Goal: Information Seeking & Learning: Learn about a topic

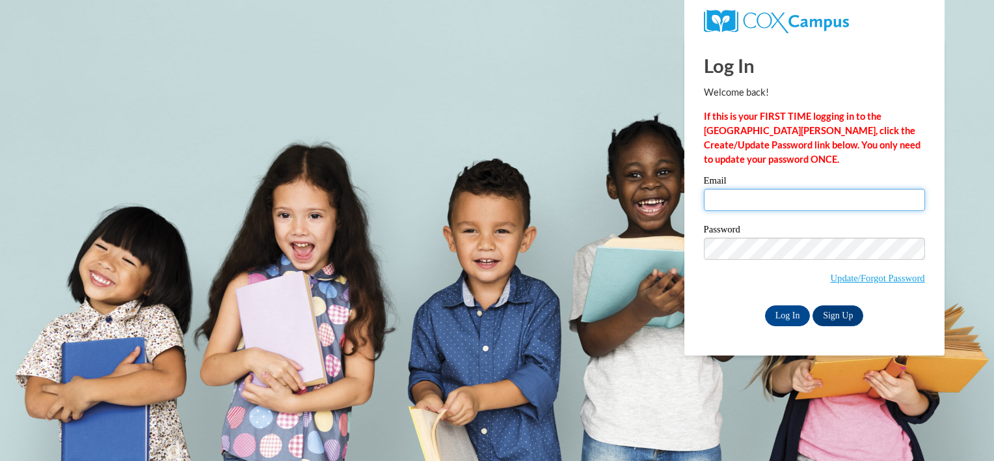
click at [740, 200] on input "Email" at bounding box center [814, 200] width 221 height 22
drag, startPoint x: 810, startPoint y: 202, endPoint x: 656, endPoint y: 180, distance: 155.9
click at [656, 180] on body "Log In Welcome back! If this is your FIRST TIME logging in to the NEW Cox Campu…" at bounding box center [497, 230] width 994 height 461
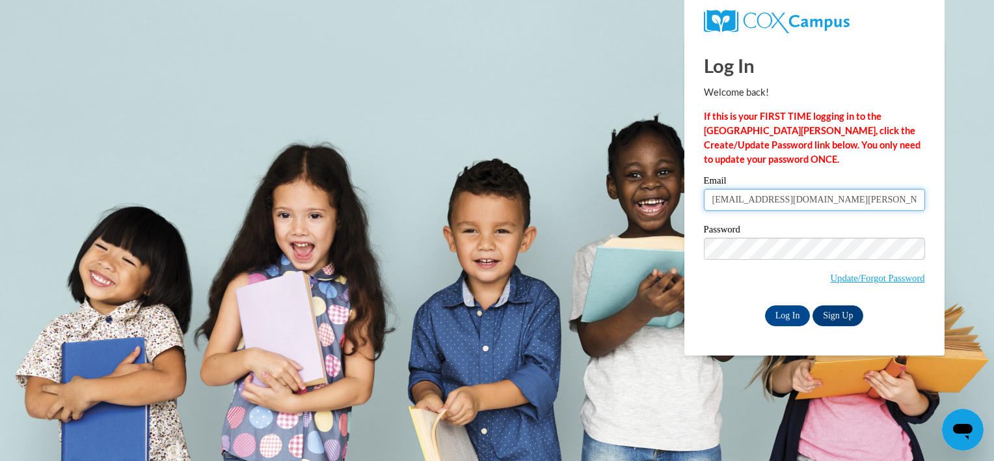
type input "framirez1@student.clayton.edu"
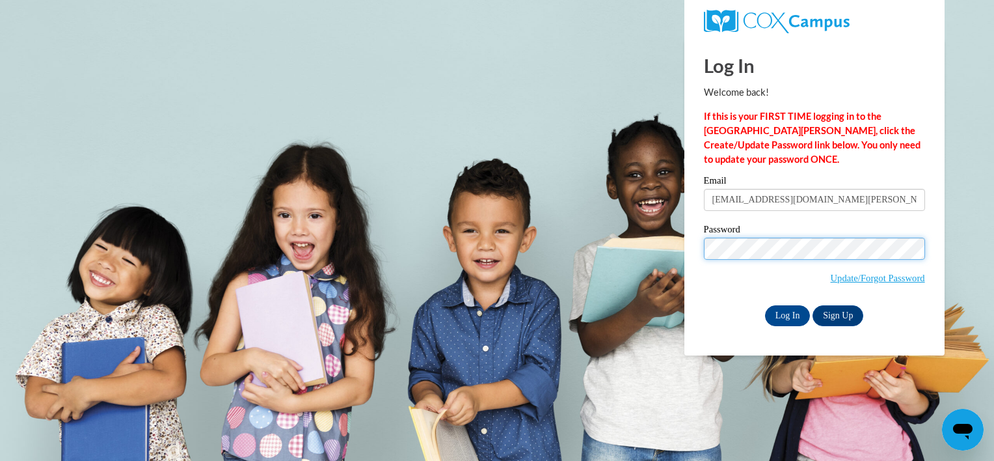
click at [765, 305] on input "Log In" at bounding box center [788, 315] width 46 height 21
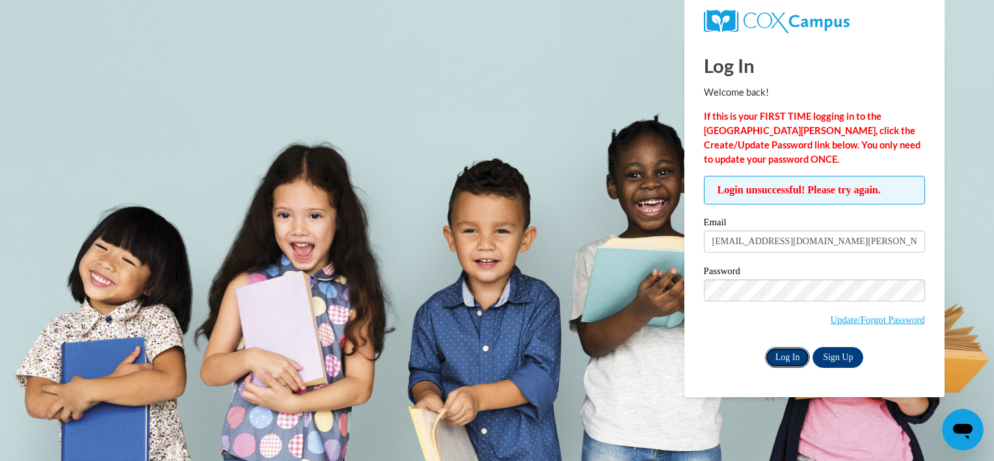
click at [792, 351] on input "Log In" at bounding box center [788, 357] width 46 height 21
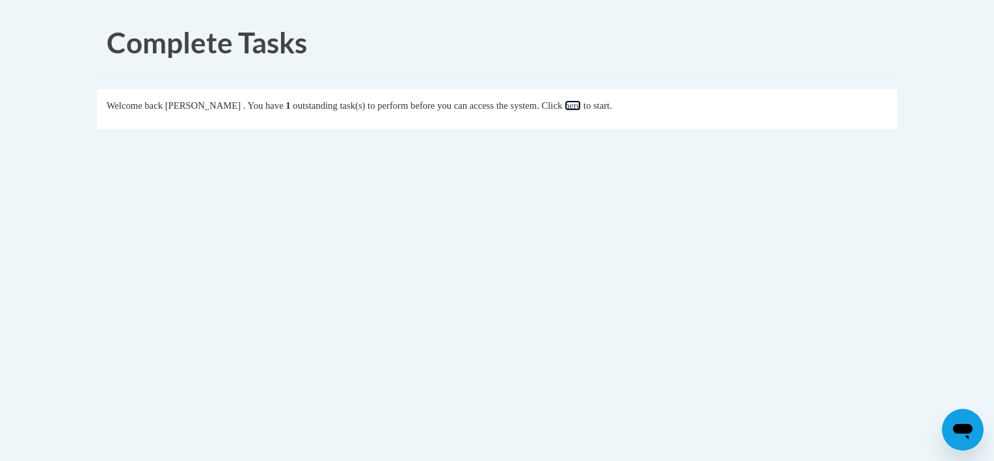
click at [581, 108] on link "here" at bounding box center [573, 105] width 16 height 10
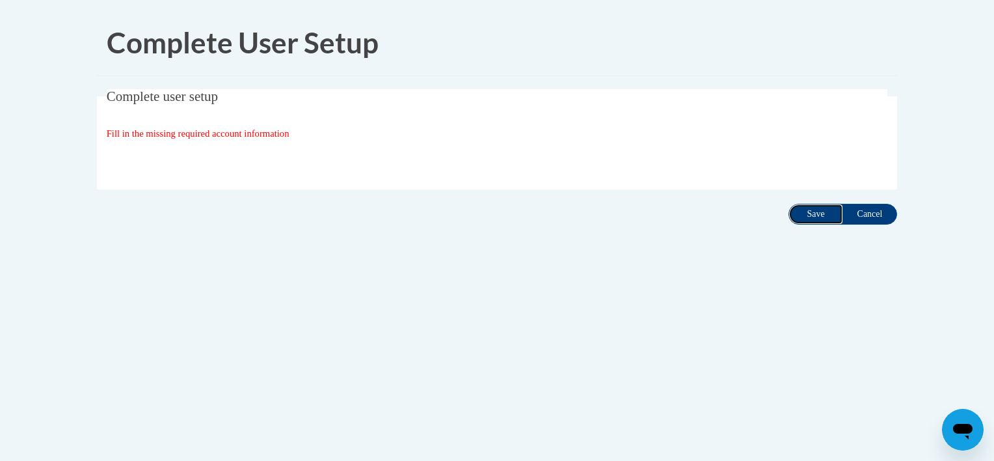
click at [796, 214] on input "Save" at bounding box center [815, 214] width 55 height 21
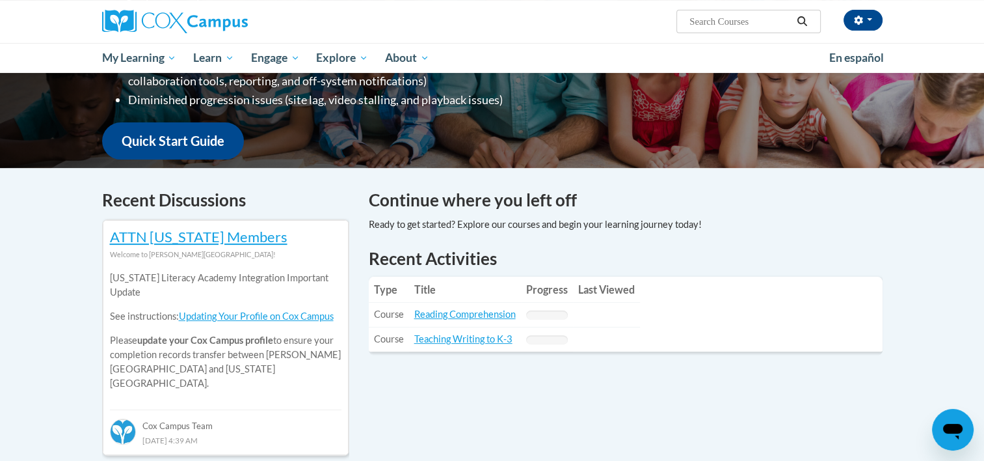
scroll to position [291, 0]
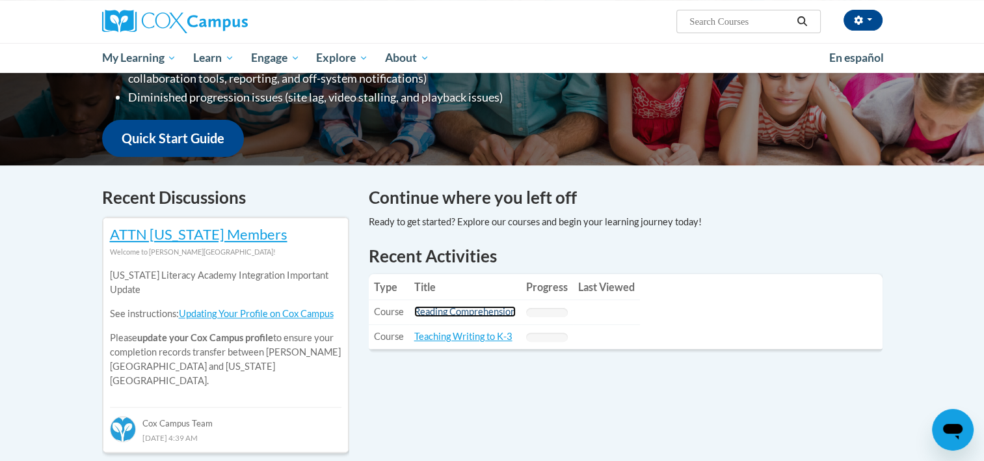
click at [486, 310] on link "Reading Comprehension" at bounding box center [464, 311] width 101 height 11
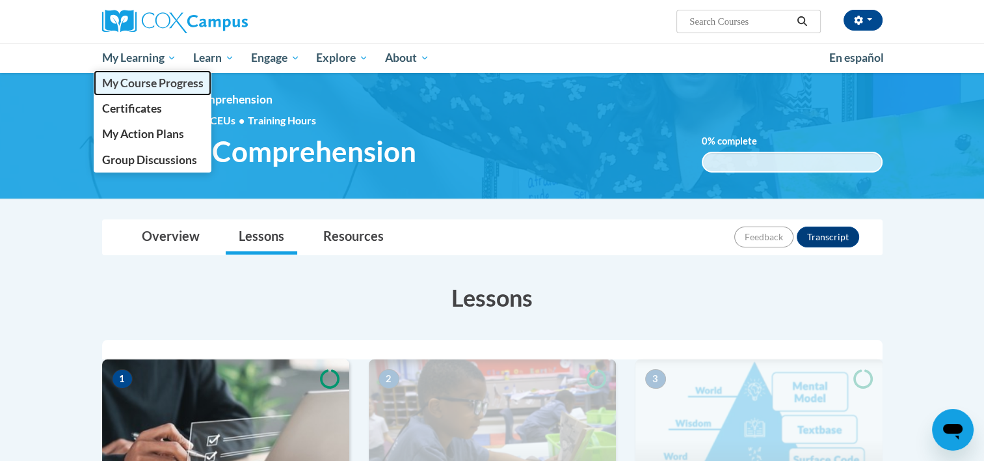
click at [177, 79] on span "My Course Progress" at bounding box center [151, 83] width 101 height 14
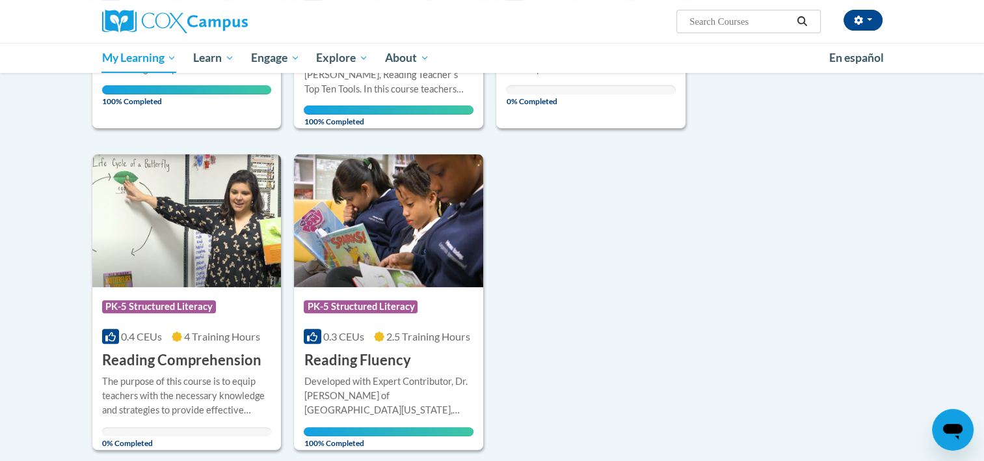
scroll to position [428, 0]
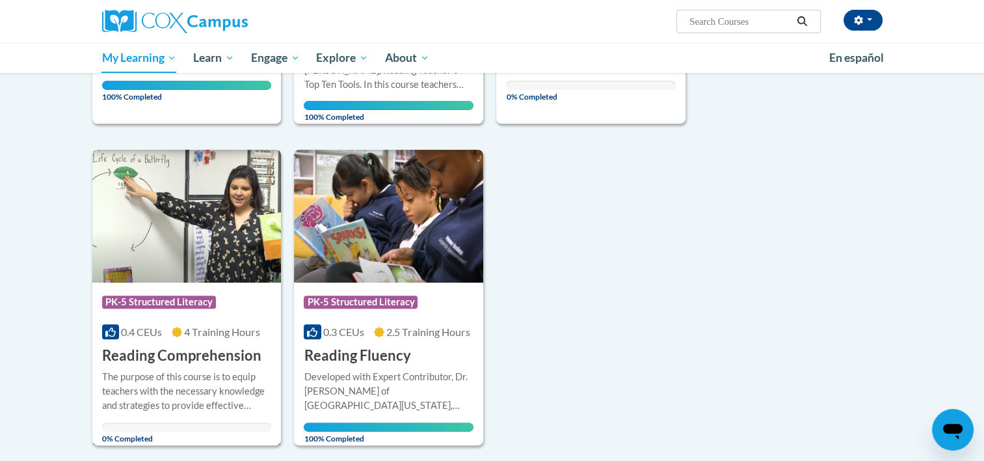
click at [134, 260] on img at bounding box center [186, 216] width 189 height 133
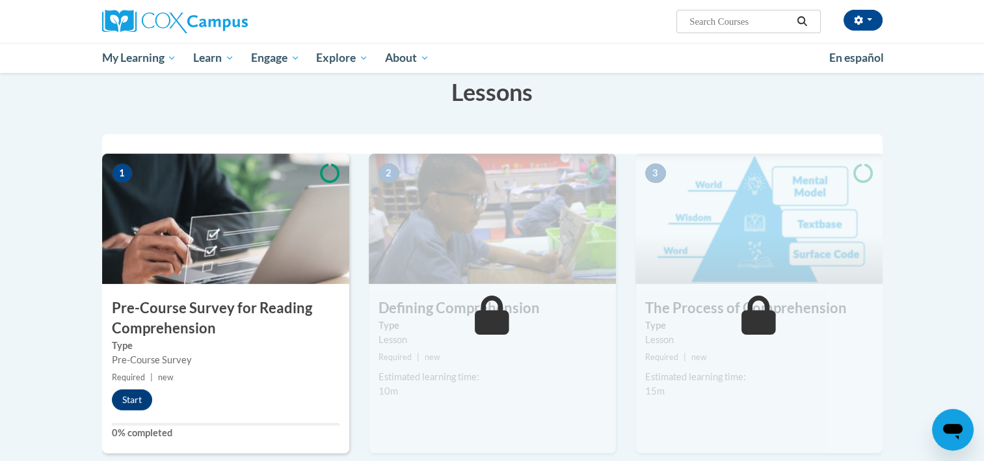
scroll to position [206, 0]
click at [147, 403] on button "Start" at bounding box center [132, 399] width 40 height 21
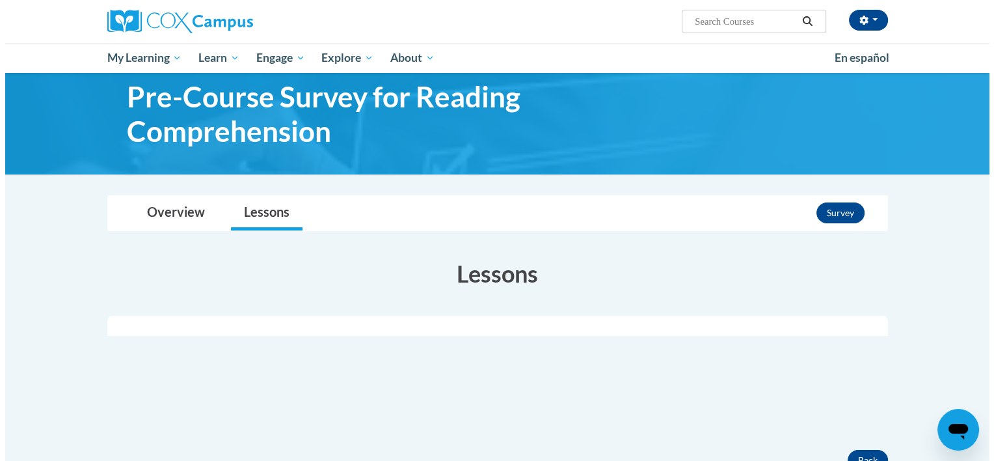
scroll to position [36, 0]
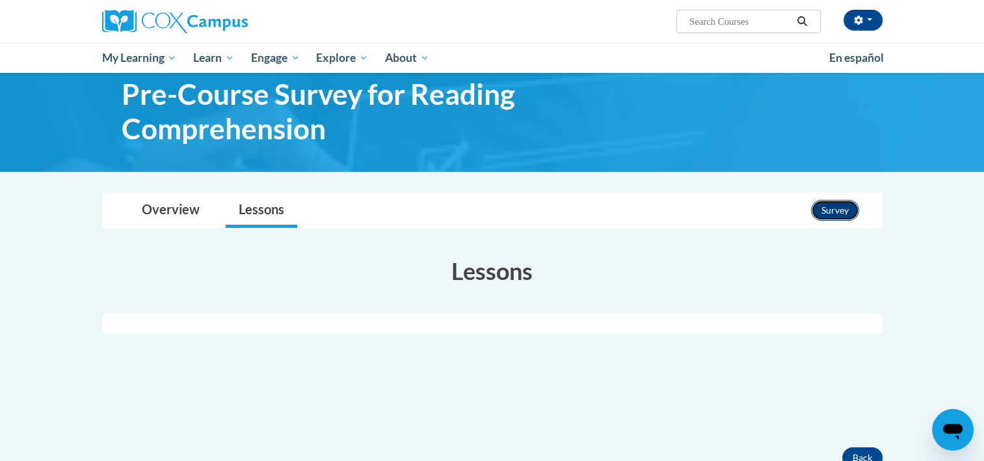
click at [829, 215] on button "Survey" at bounding box center [835, 210] width 48 height 21
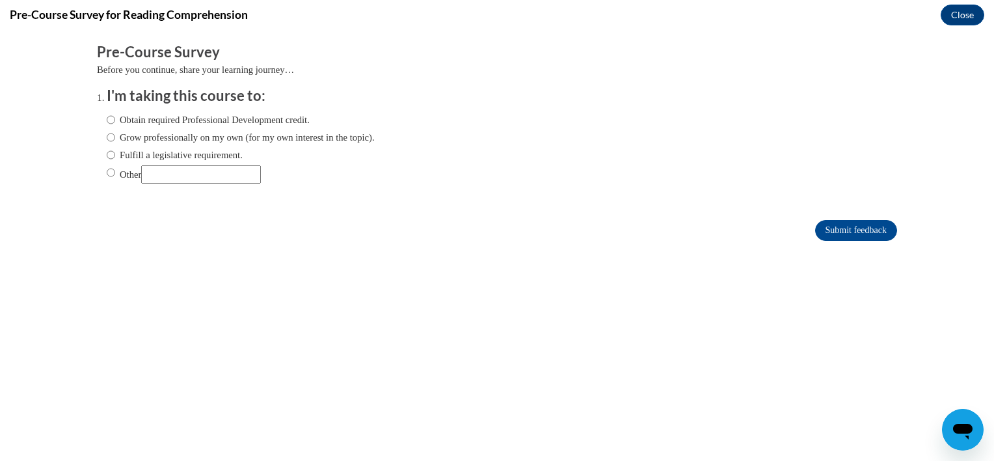
scroll to position [0, 0]
click at [107, 176] on input "Other" at bounding box center [111, 172] width 8 height 14
radio input "true"
click at [163, 176] on input "Other" at bounding box center [201, 174] width 120 height 18
type input "College Course"
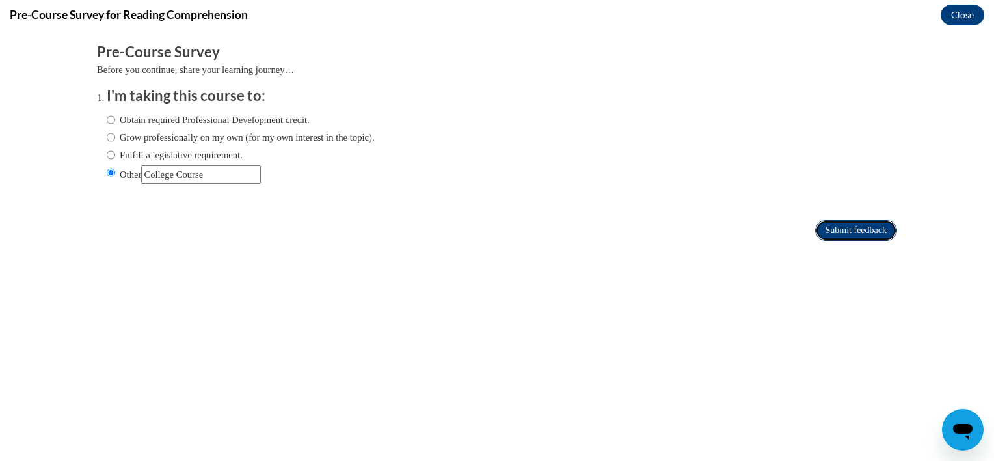
click at [829, 223] on input "Submit feedback" at bounding box center [856, 230] width 82 height 21
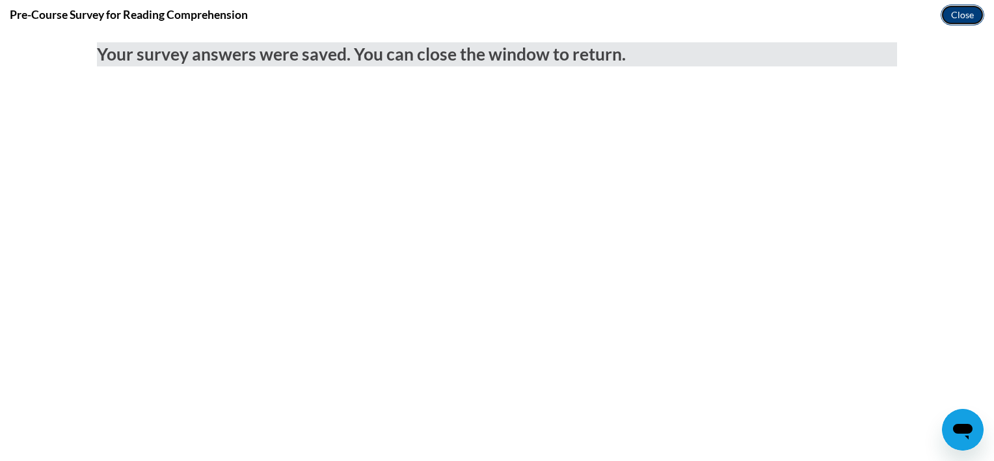
click at [966, 18] on button "Close" at bounding box center [963, 15] width 44 height 21
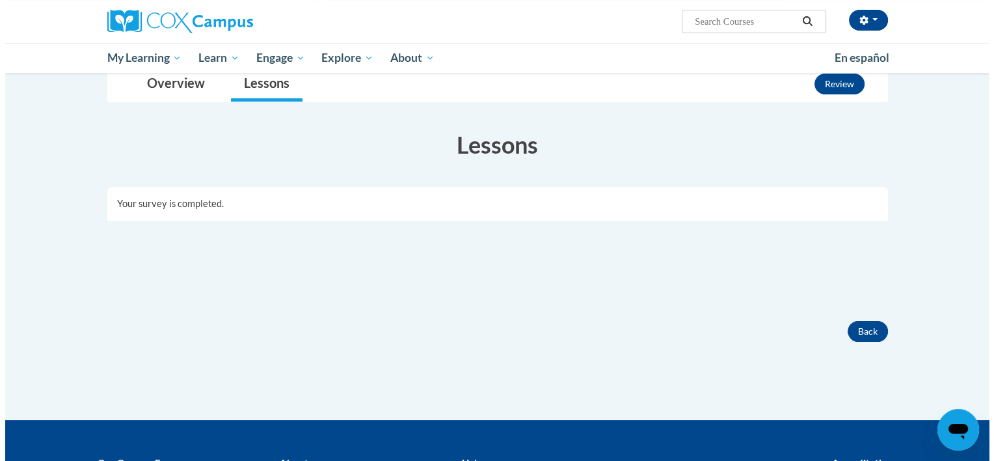
scroll to position [158, 0]
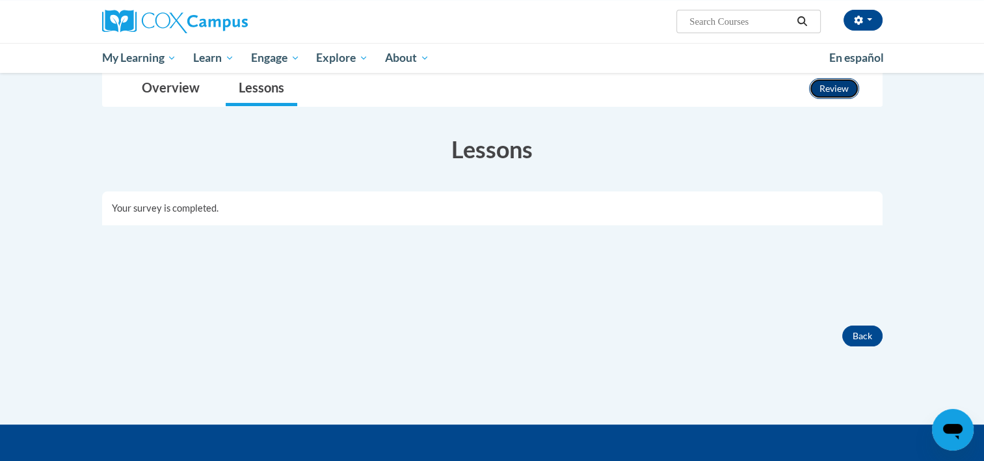
click at [845, 90] on button "Review" at bounding box center [834, 88] width 50 height 21
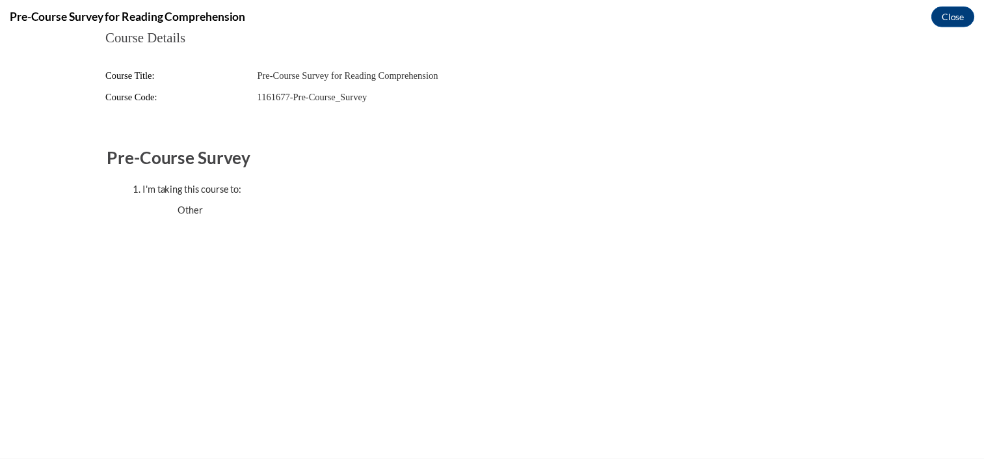
scroll to position [0, 0]
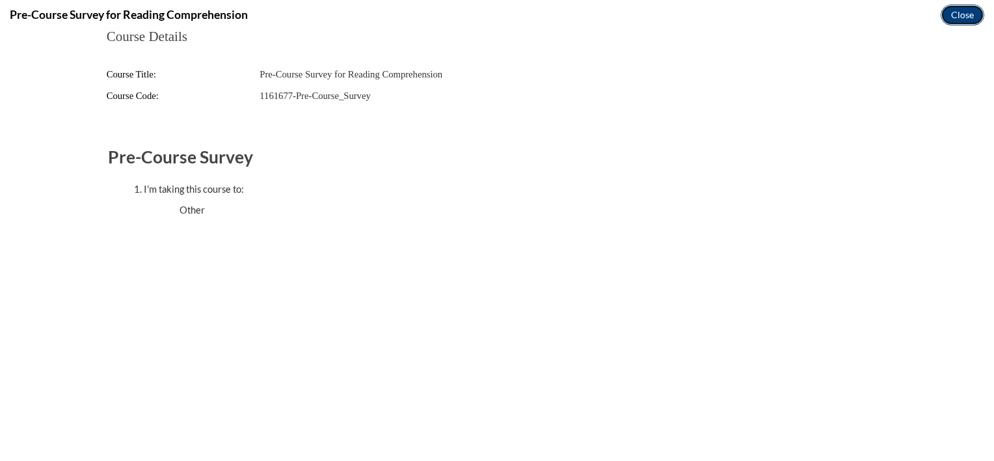
click at [952, 24] on button "Close" at bounding box center [963, 15] width 44 height 21
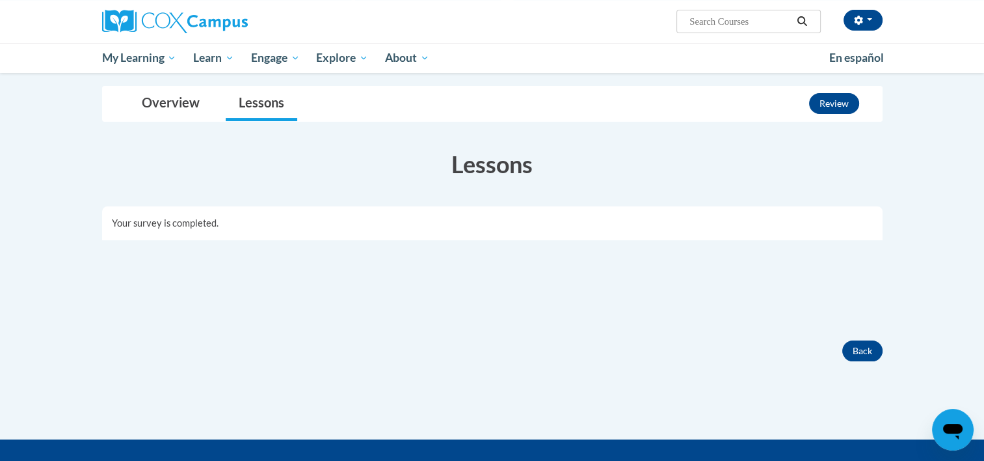
scroll to position [172, 0]
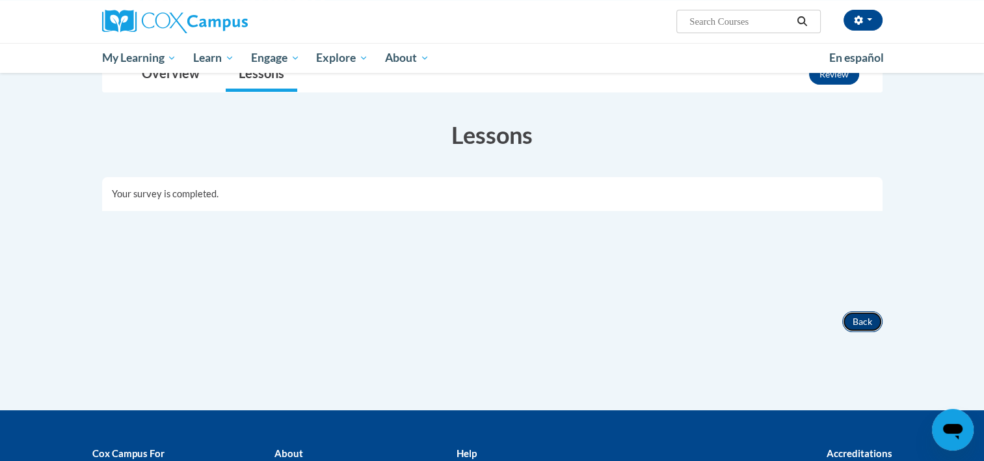
click at [869, 323] on button "Back" at bounding box center [862, 321] width 40 height 21
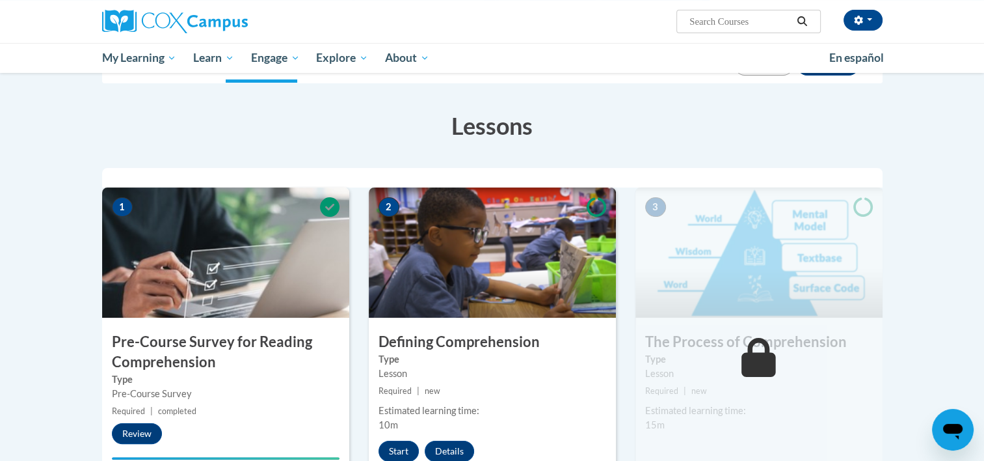
scroll to position [207, 0]
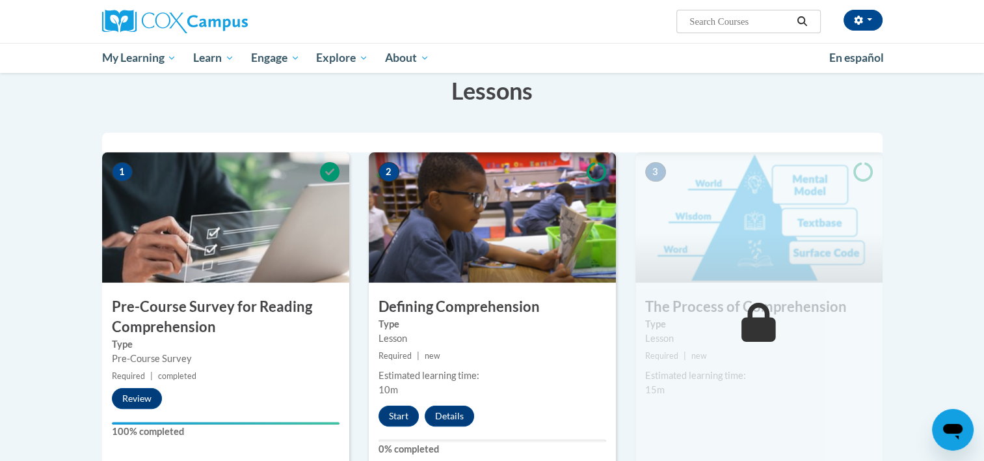
click at [498, 267] on img at bounding box center [492, 217] width 247 height 130
click at [393, 414] on button "Start" at bounding box center [399, 415] width 40 height 21
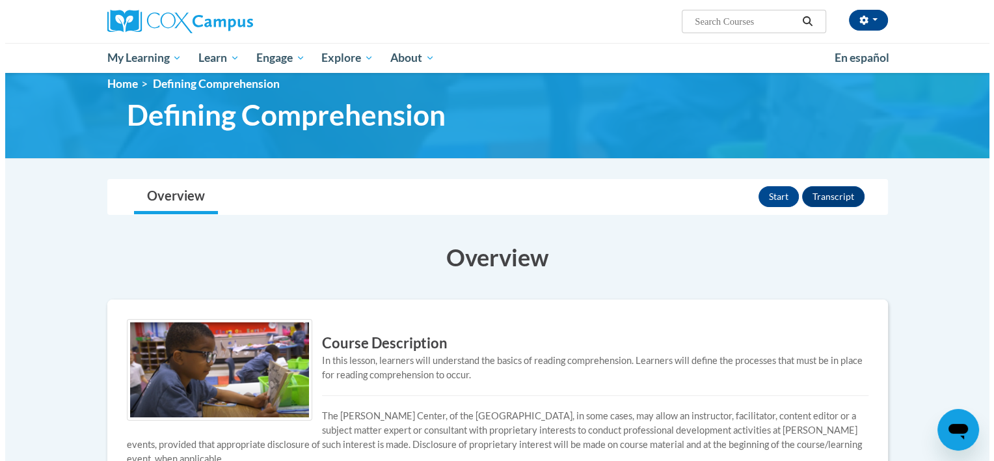
scroll to position [15, 0]
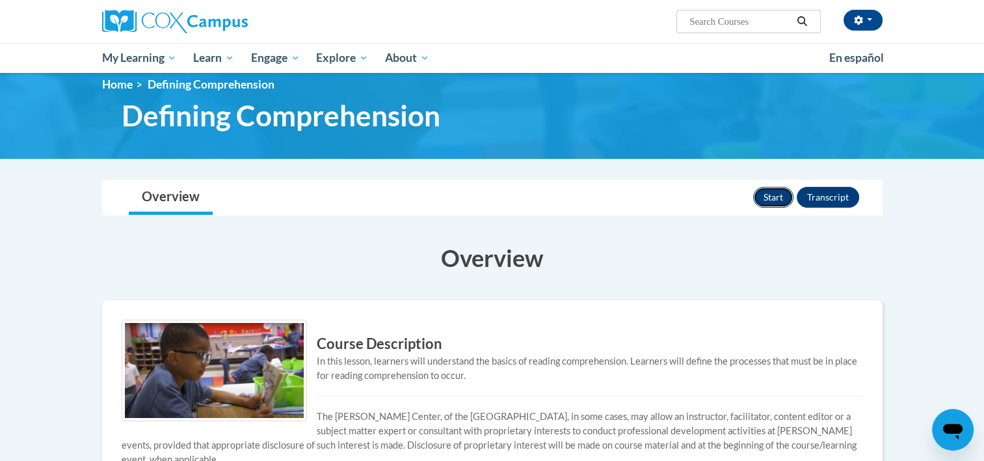
click at [772, 191] on button "Start" at bounding box center [773, 197] width 40 height 21
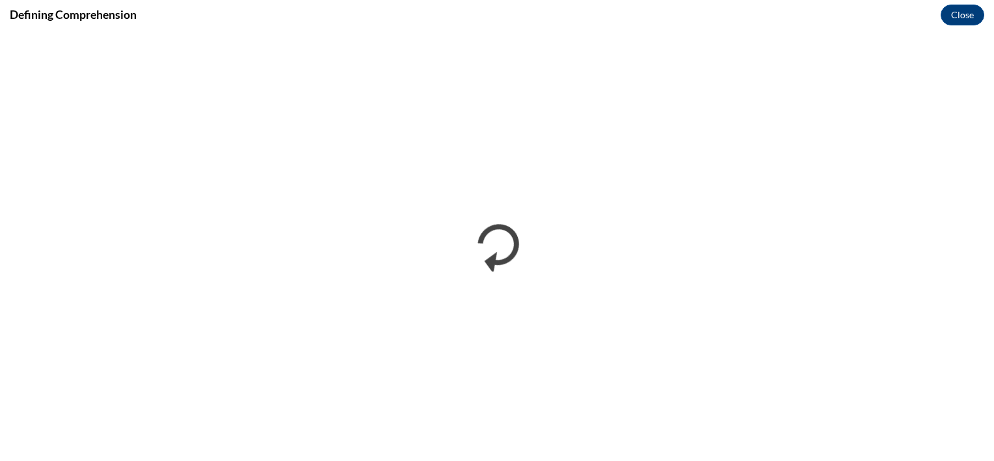
scroll to position [0, 0]
